Goal: Information Seeking & Learning: Learn about a topic

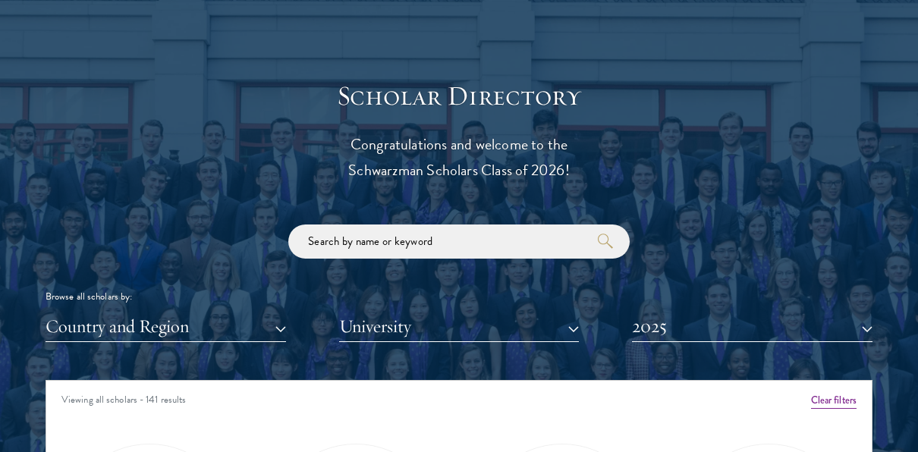
scroll to position [1779, 0]
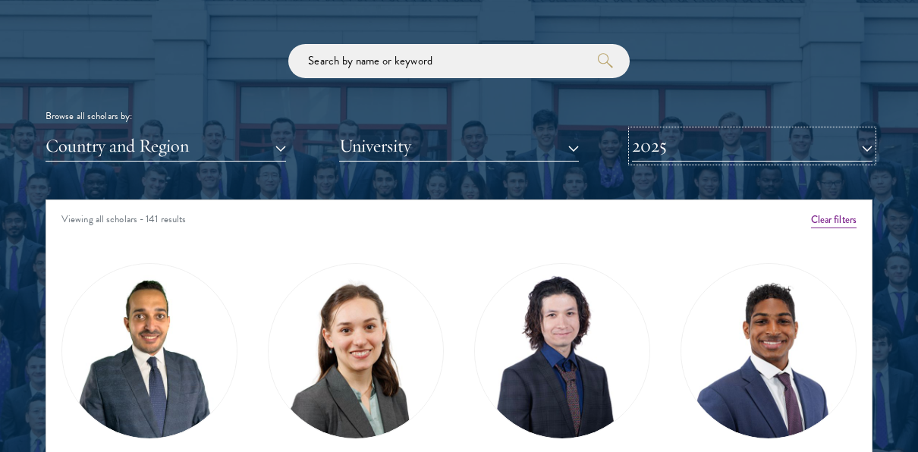
click at [755, 143] on button "2025" at bounding box center [752, 145] width 240 height 31
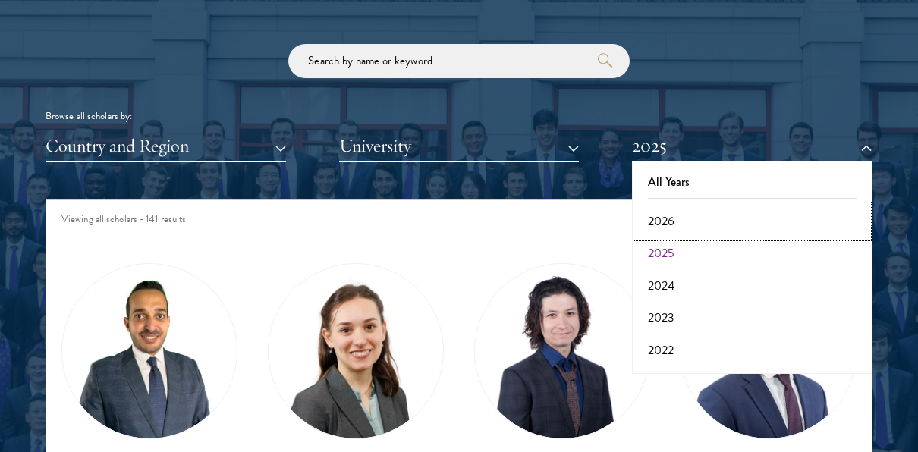
click at [757, 215] on button "2026" at bounding box center [751, 222] width 231 height 32
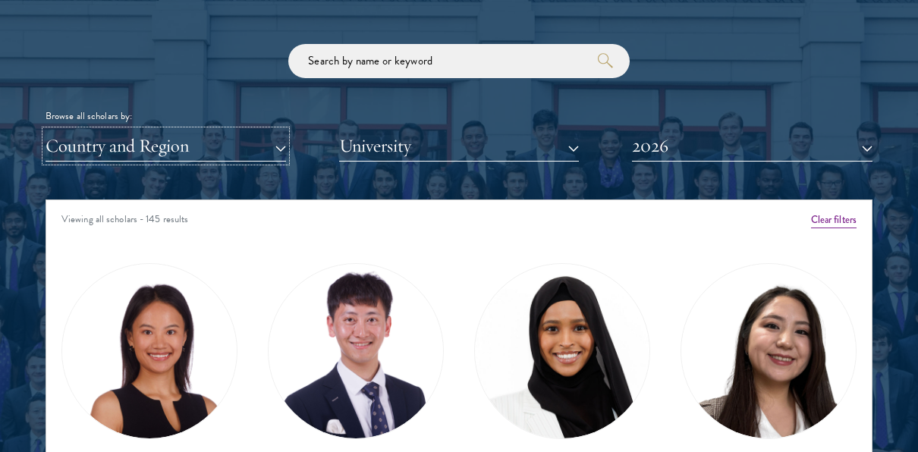
click at [261, 149] on button "Country and Region" at bounding box center [166, 145] width 240 height 31
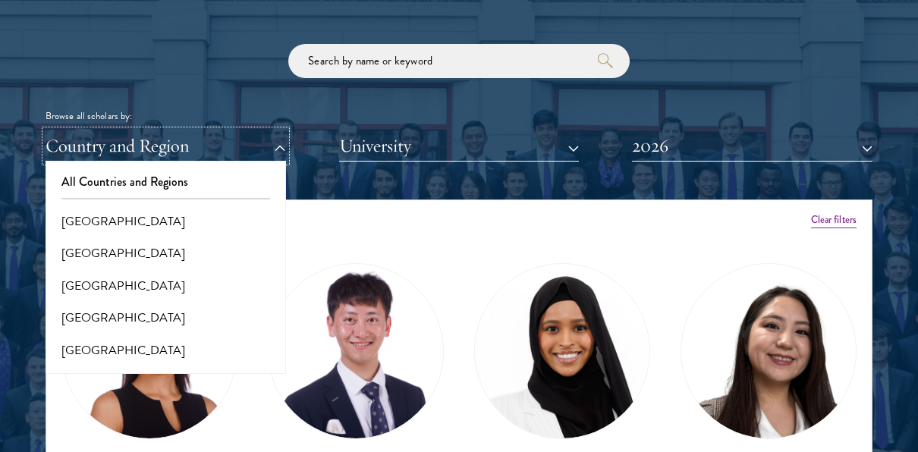
click at [225, 139] on button "Country and Region" at bounding box center [166, 145] width 240 height 31
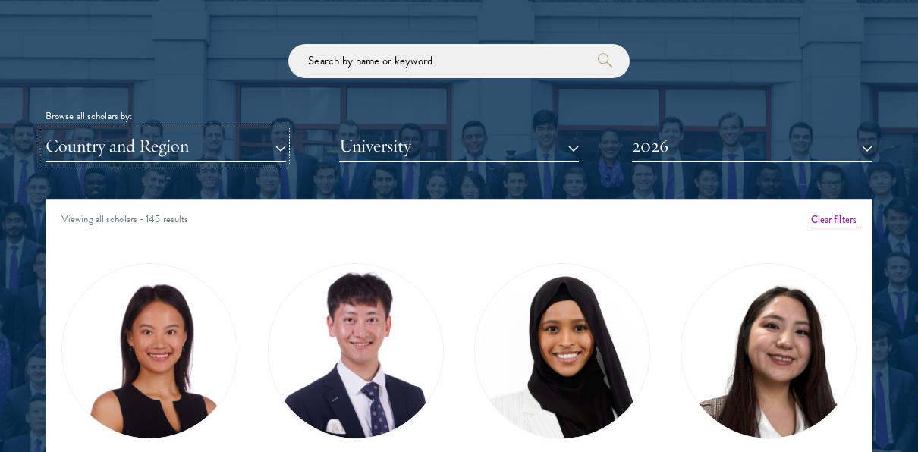
click at [162, 141] on button "Country and Region" at bounding box center [166, 145] width 240 height 31
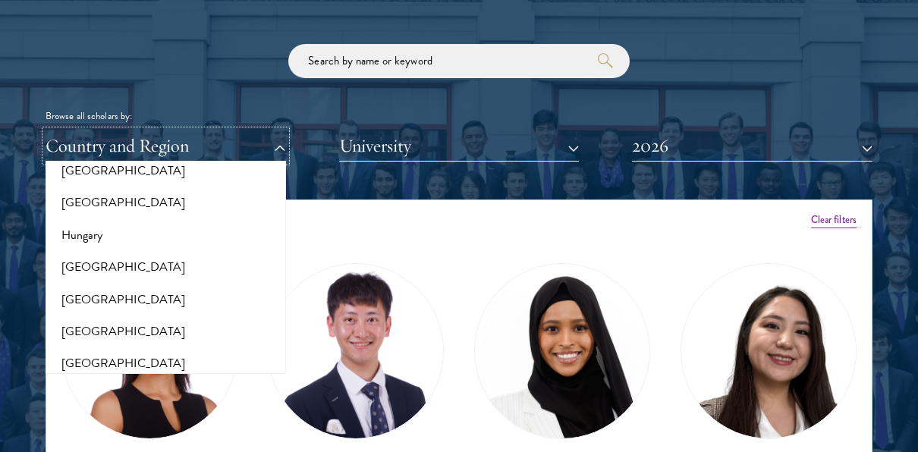
scroll to position [1115, 0]
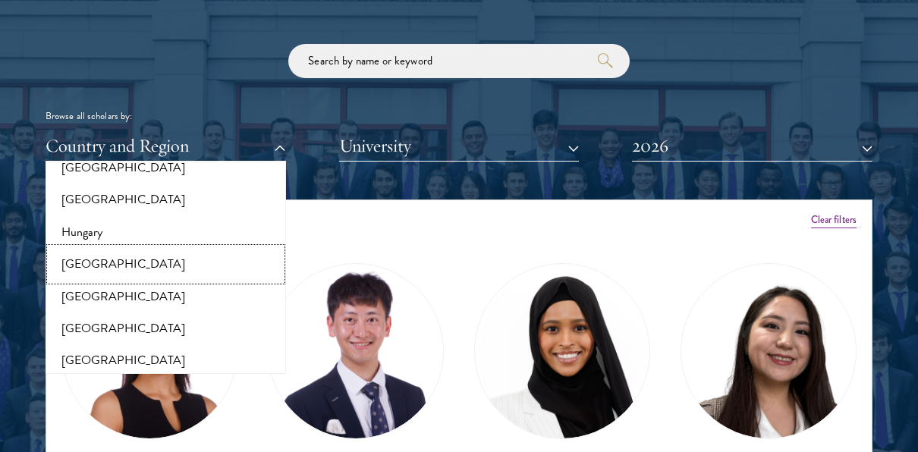
click at [75, 269] on button "[GEOGRAPHIC_DATA]" at bounding box center [165, 264] width 231 height 32
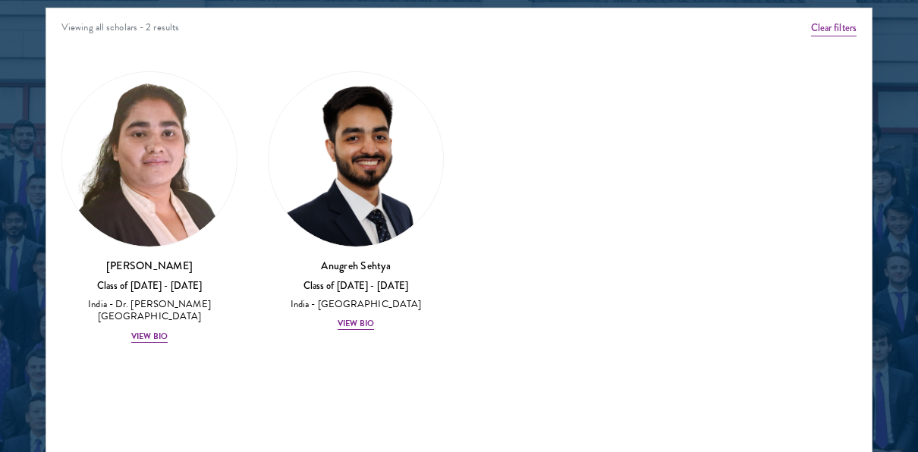
scroll to position [1971, 0]
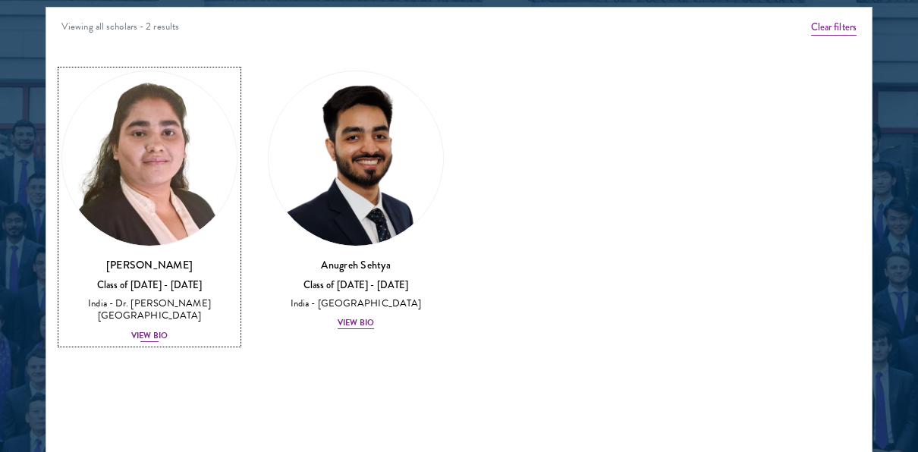
click at [144, 336] on div "View Bio" at bounding box center [149, 336] width 36 height 12
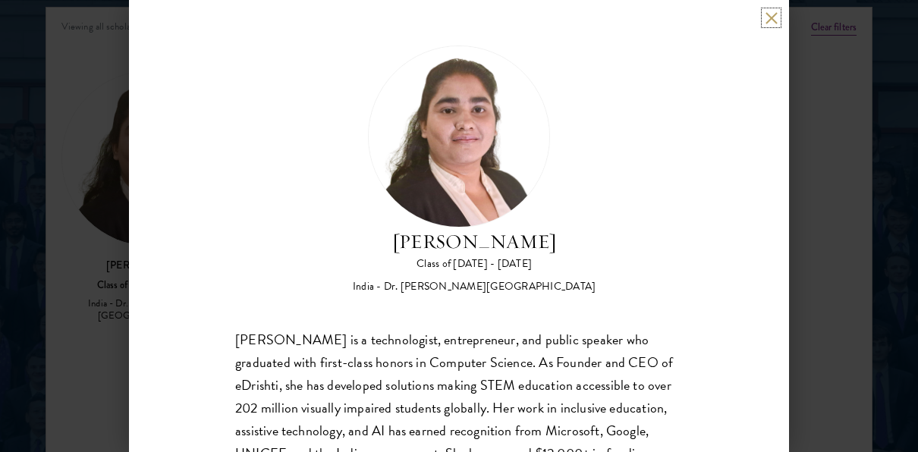
scroll to position [127, 0]
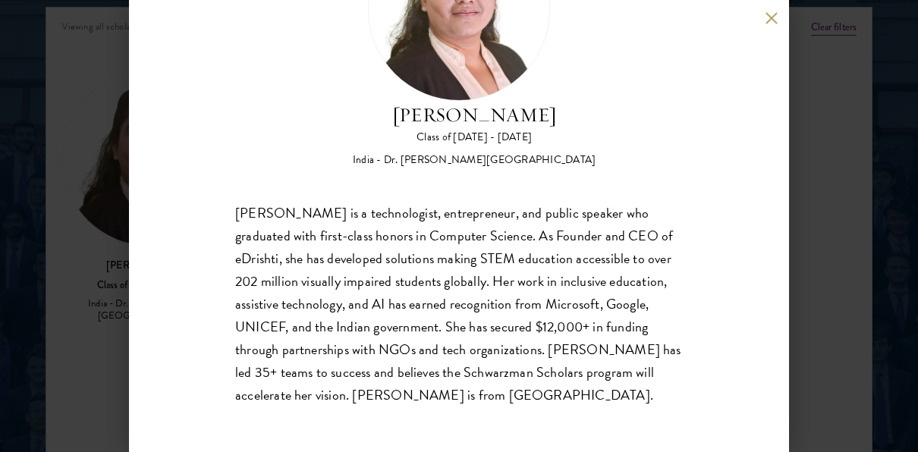
click at [897, 323] on div "[PERSON_NAME] Class of [DATE] - [DATE] [GEOGRAPHIC_DATA] - Dr. [PERSON_NAME][GE…" at bounding box center [459, 226] width 918 height 452
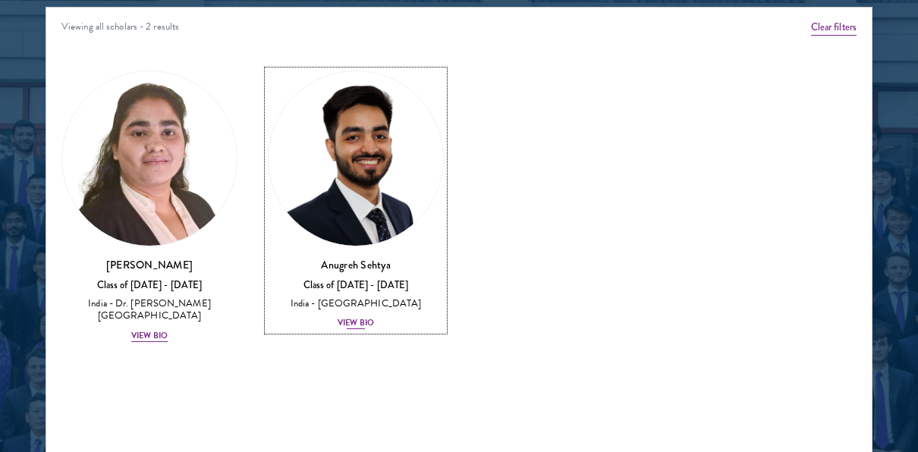
click at [361, 324] on div "View Bio" at bounding box center [356, 323] width 36 height 12
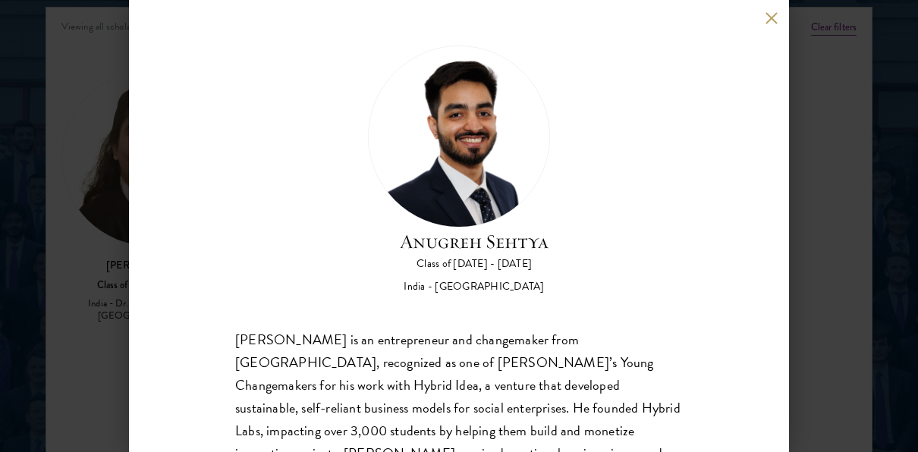
scroll to position [127, 0]
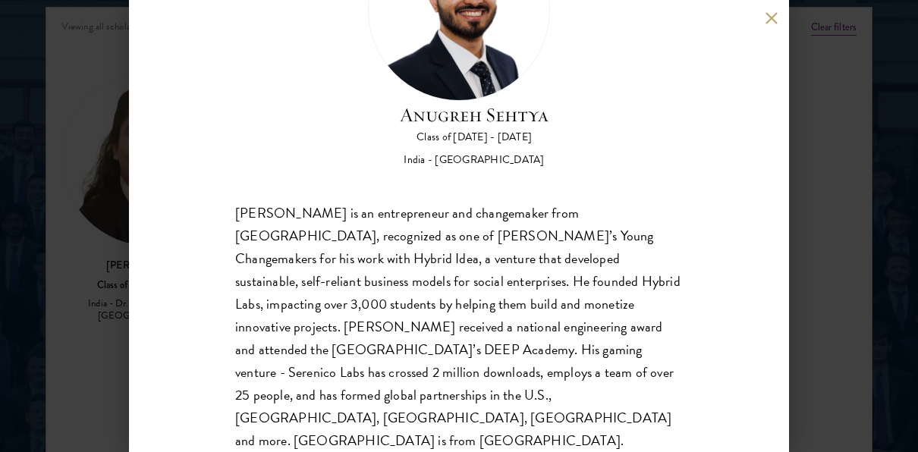
click at [772, 18] on button at bounding box center [771, 17] width 13 height 13
